Goal: Navigation & Orientation: Find specific page/section

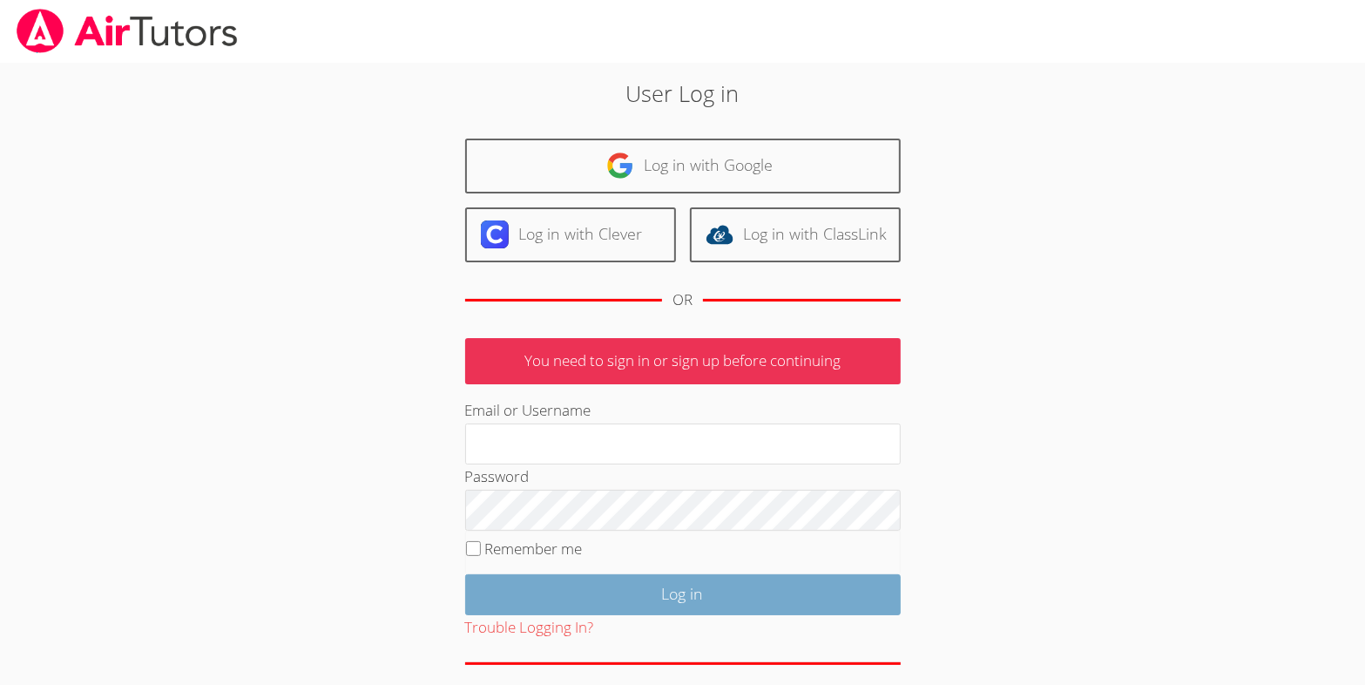
type input "[EMAIL_ADDRESS][DOMAIN_NAME]"
click at [558, 615] on input "Log in" at bounding box center [683, 594] width 436 height 41
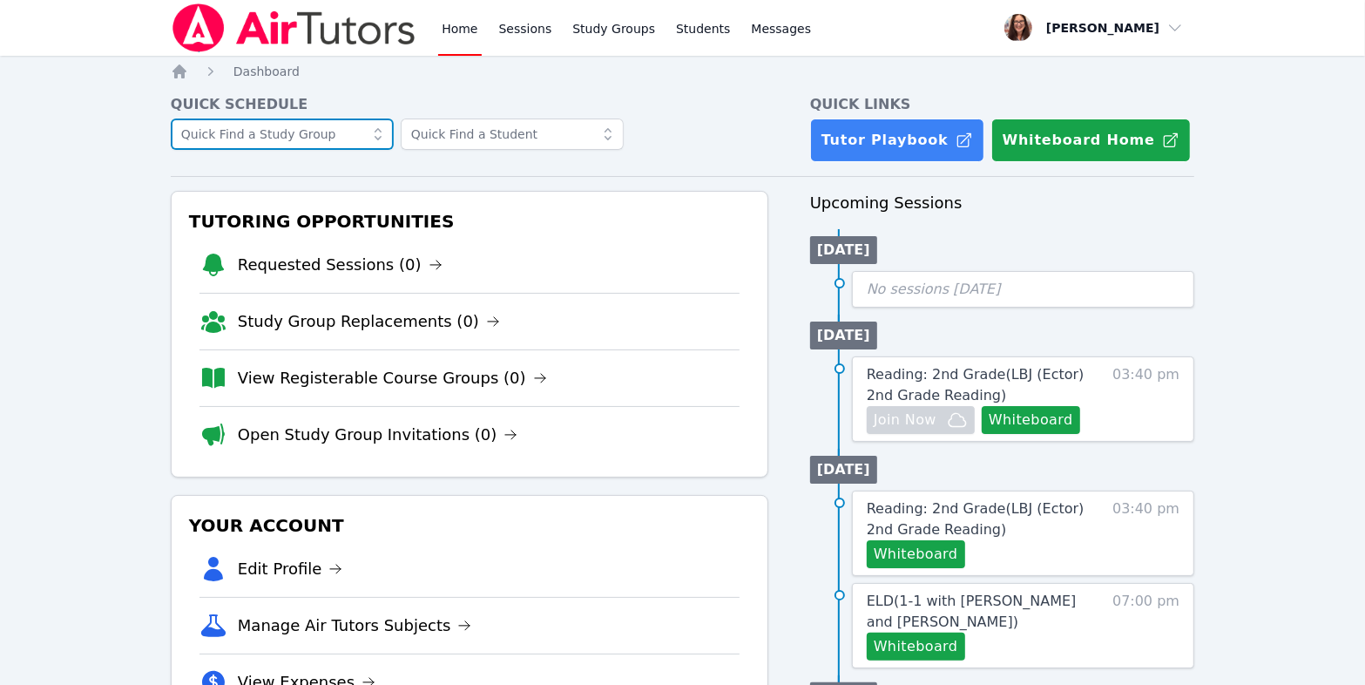
click at [389, 150] on input "text" at bounding box center [282, 133] width 223 height 31
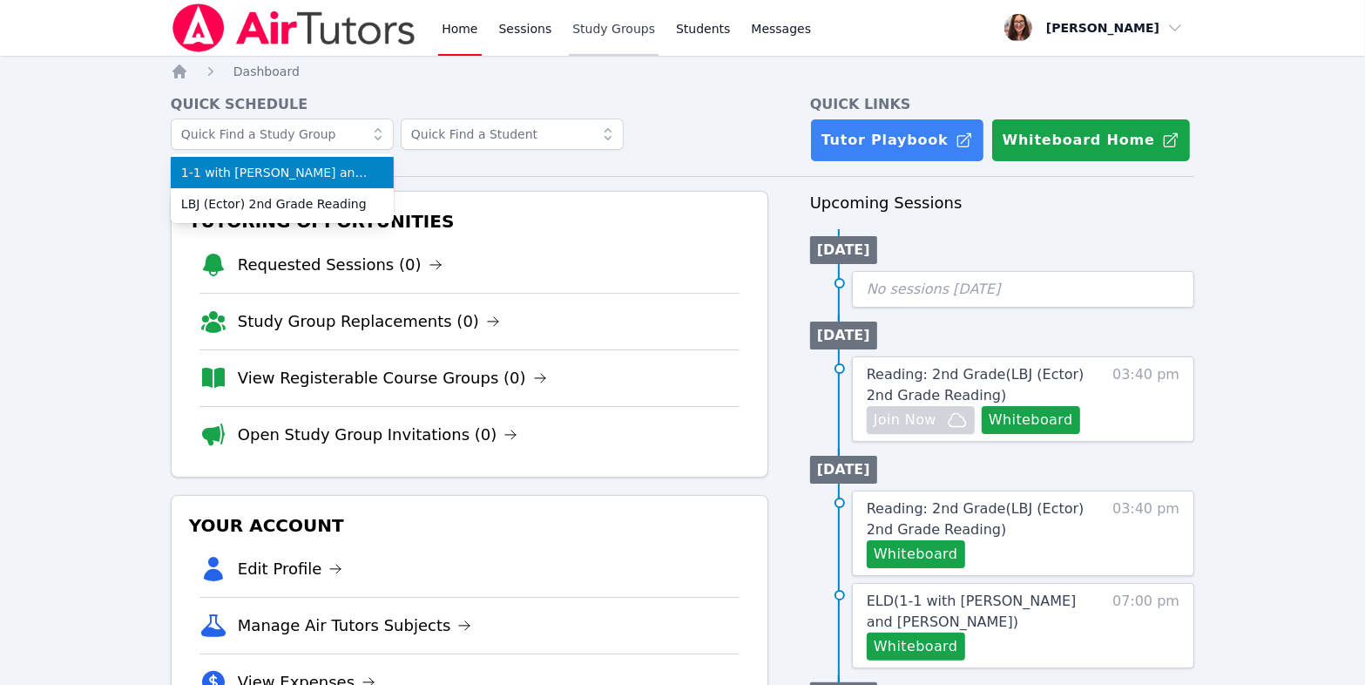
click at [659, 30] on link "Study Groups" at bounding box center [614, 28] width 90 height 56
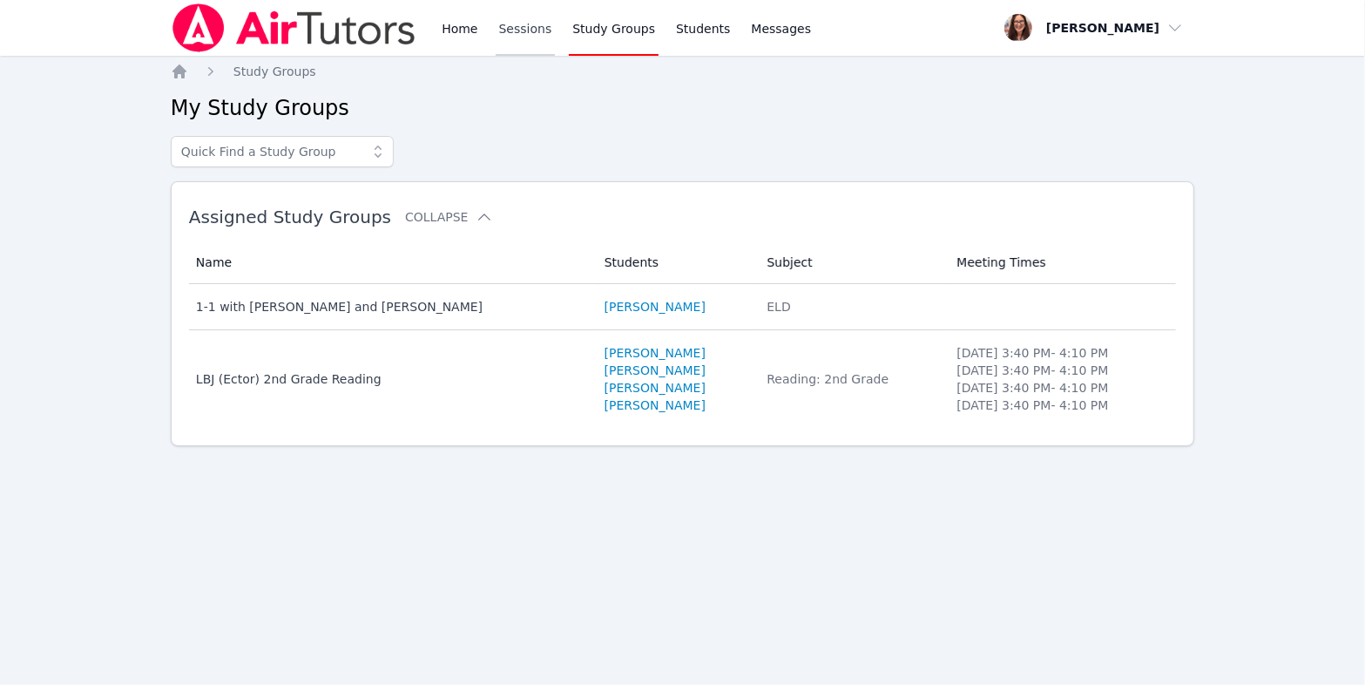
click at [556, 44] on link "Sessions" at bounding box center [526, 28] width 60 height 56
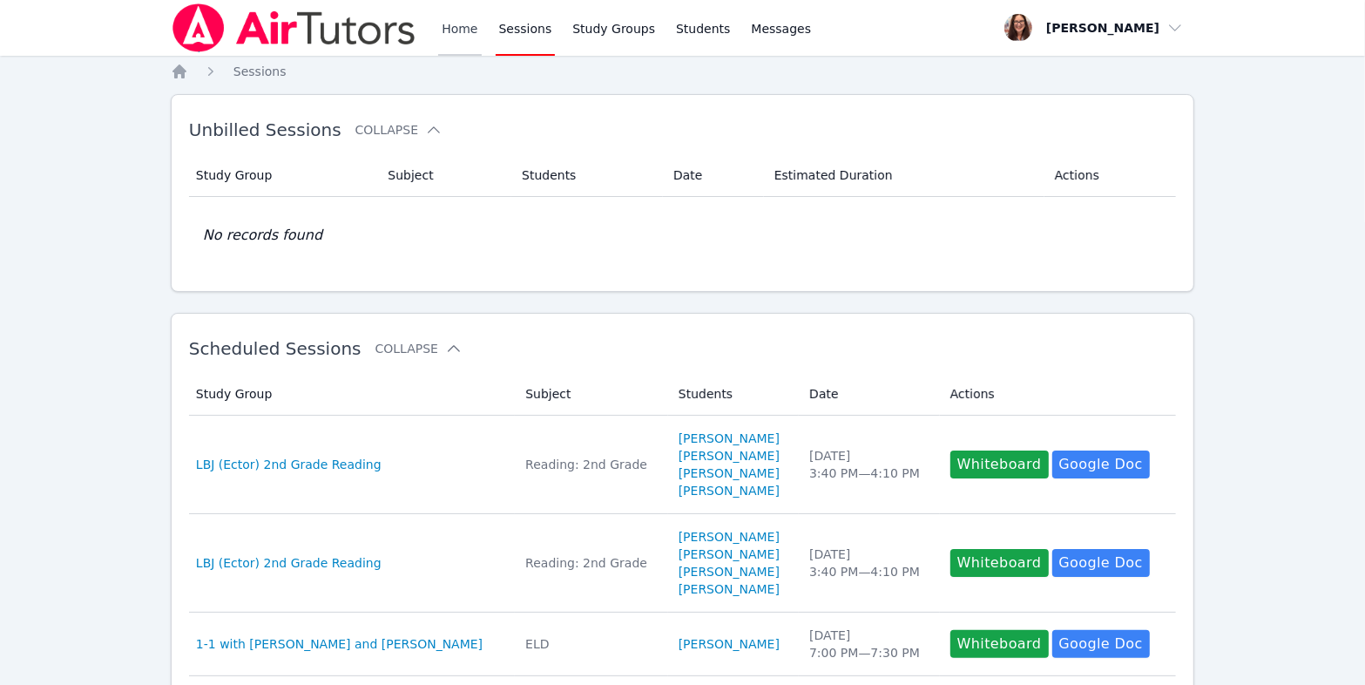
click at [481, 40] on link "Home" at bounding box center [459, 28] width 43 height 56
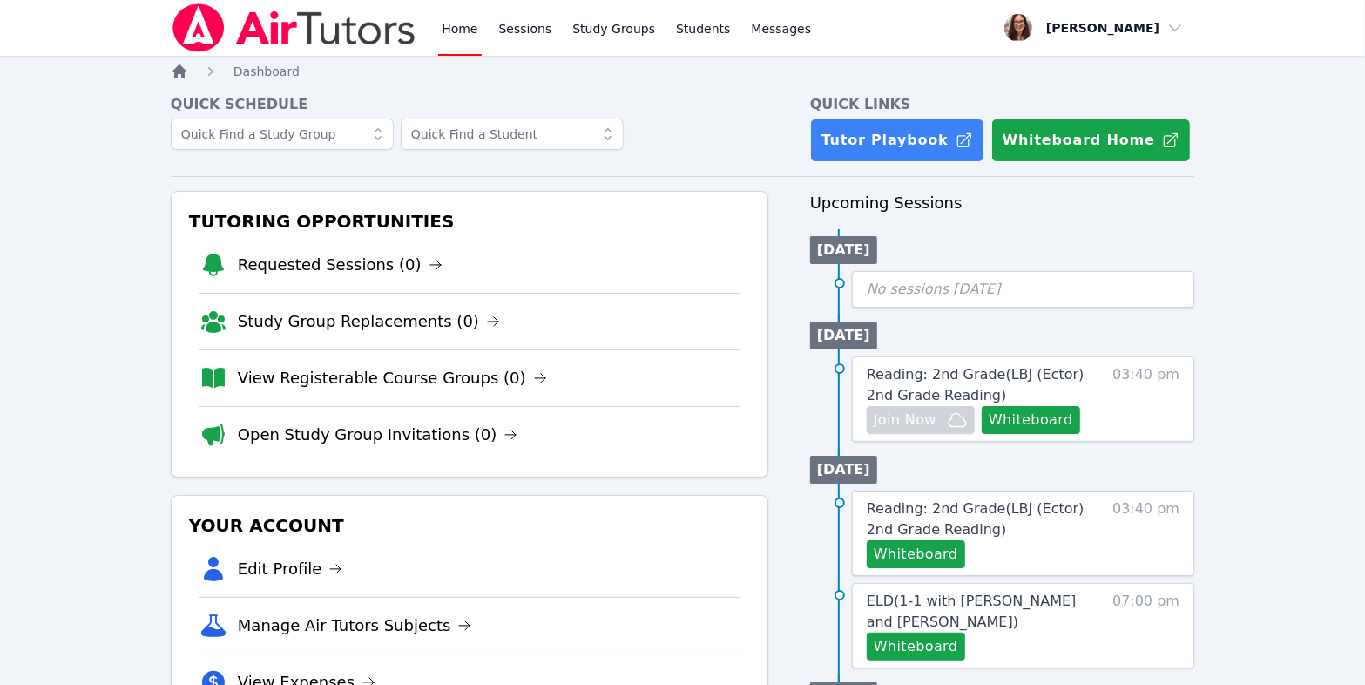
click at [187, 80] on icon "Breadcrumb" at bounding box center [179, 71] width 17 height 17
click at [184, 78] on icon "Breadcrumb" at bounding box center [179, 71] width 14 height 14
click at [1110, 29] on span "button" at bounding box center [1094, 28] width 190 height 38
click at [481, 37] on link "Home" at bounding box center [459, 28] width 43 height 56
click at [387, 143] on icon at bounding box center [377, 133] width 17 height 17
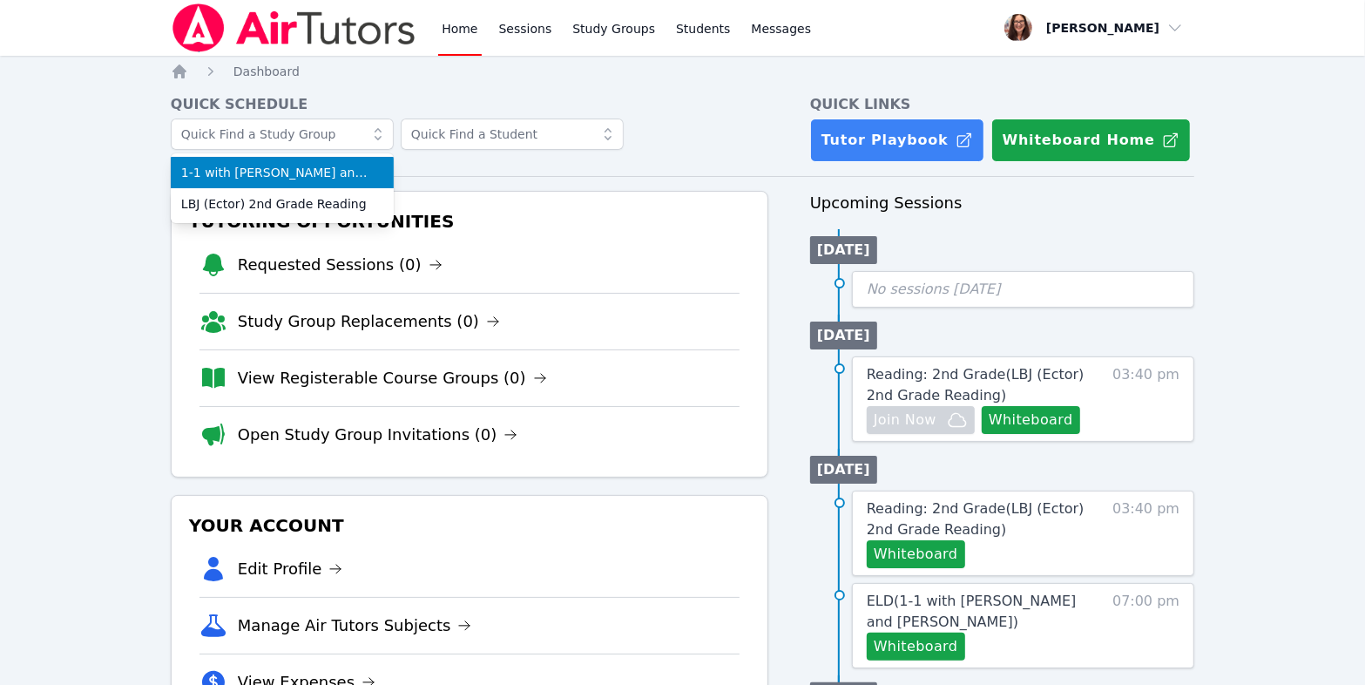
click at [387, 143] on icon at bounding box center [377, 133] width 17 height 17
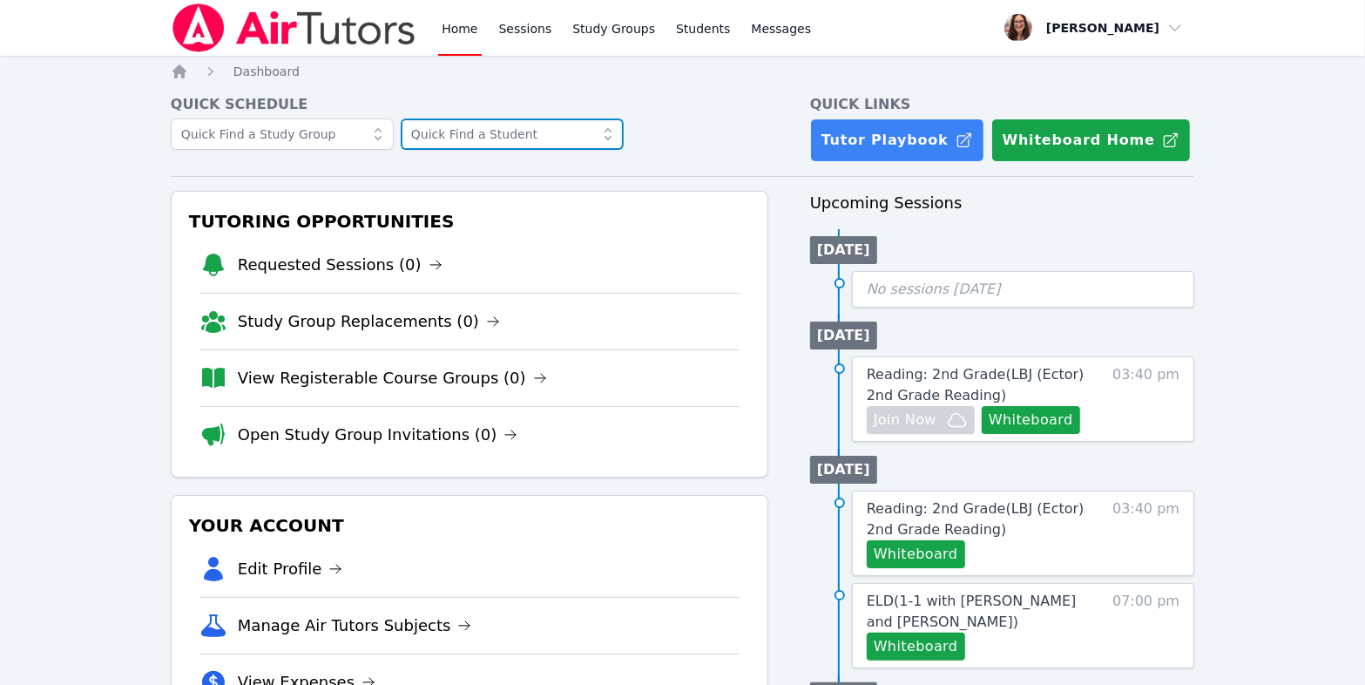
click at [556, 150] on input "text" at bounding box center [512, 133] width 223 height 31
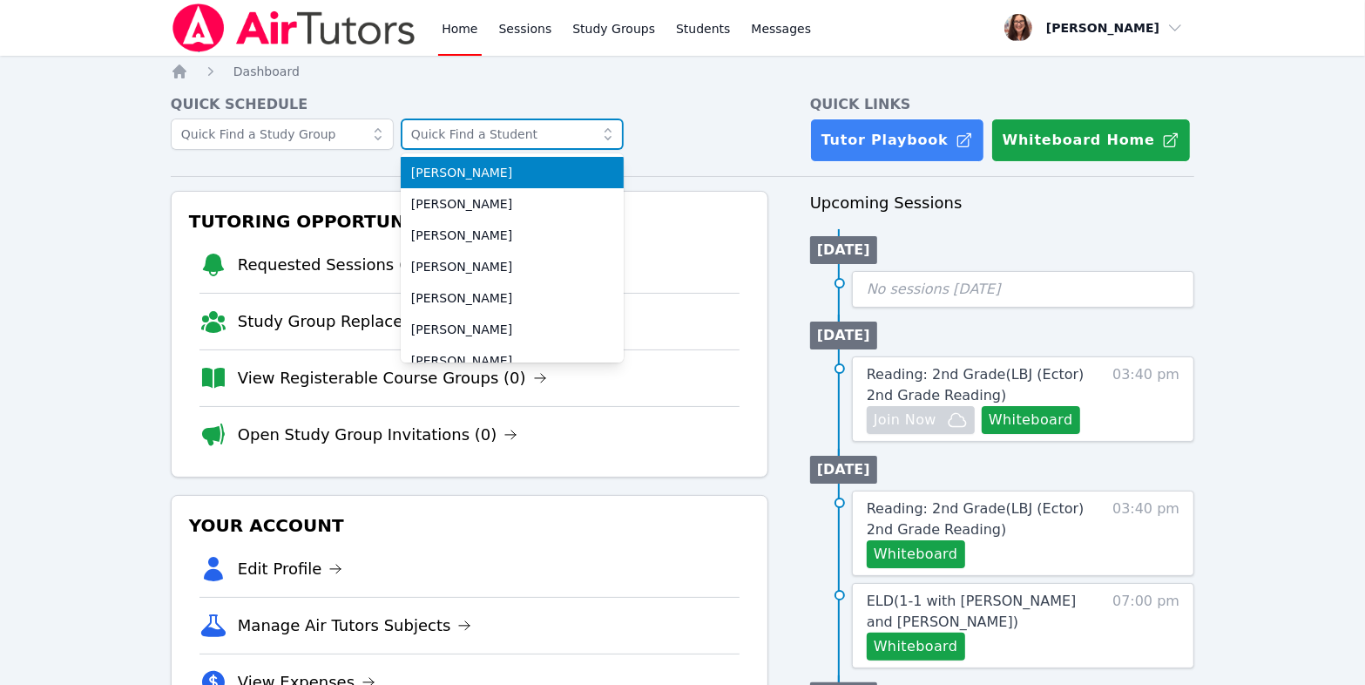
click at [558, 150] on input "text" at bounding box center [512, 133] width 223 height 31
